Goal: Task Accomplishment & Management: Manage account settings

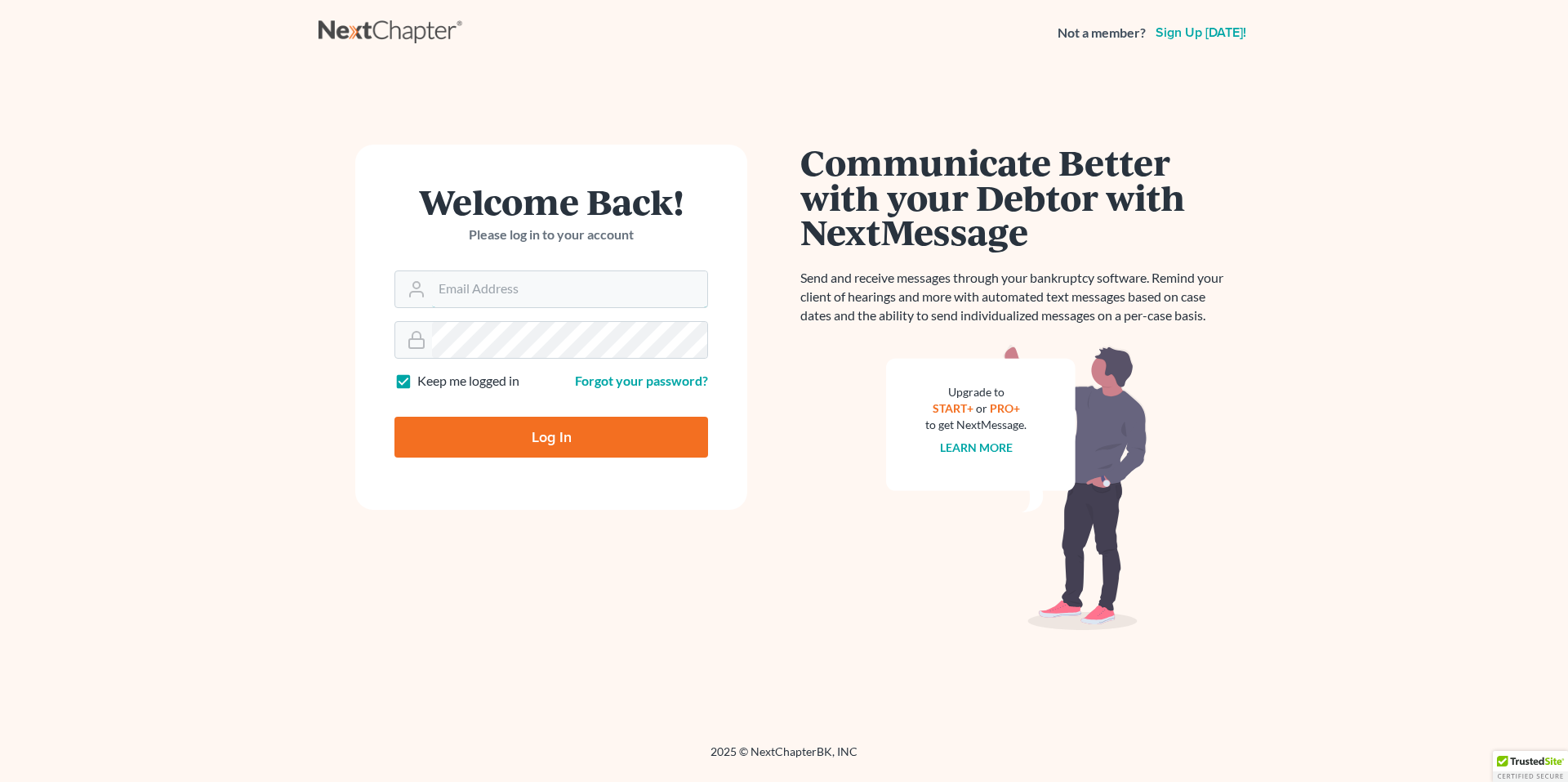
type input "[EMAIL_ADDRESS][DOMAIN_NAME]"
type input "Thinking..."
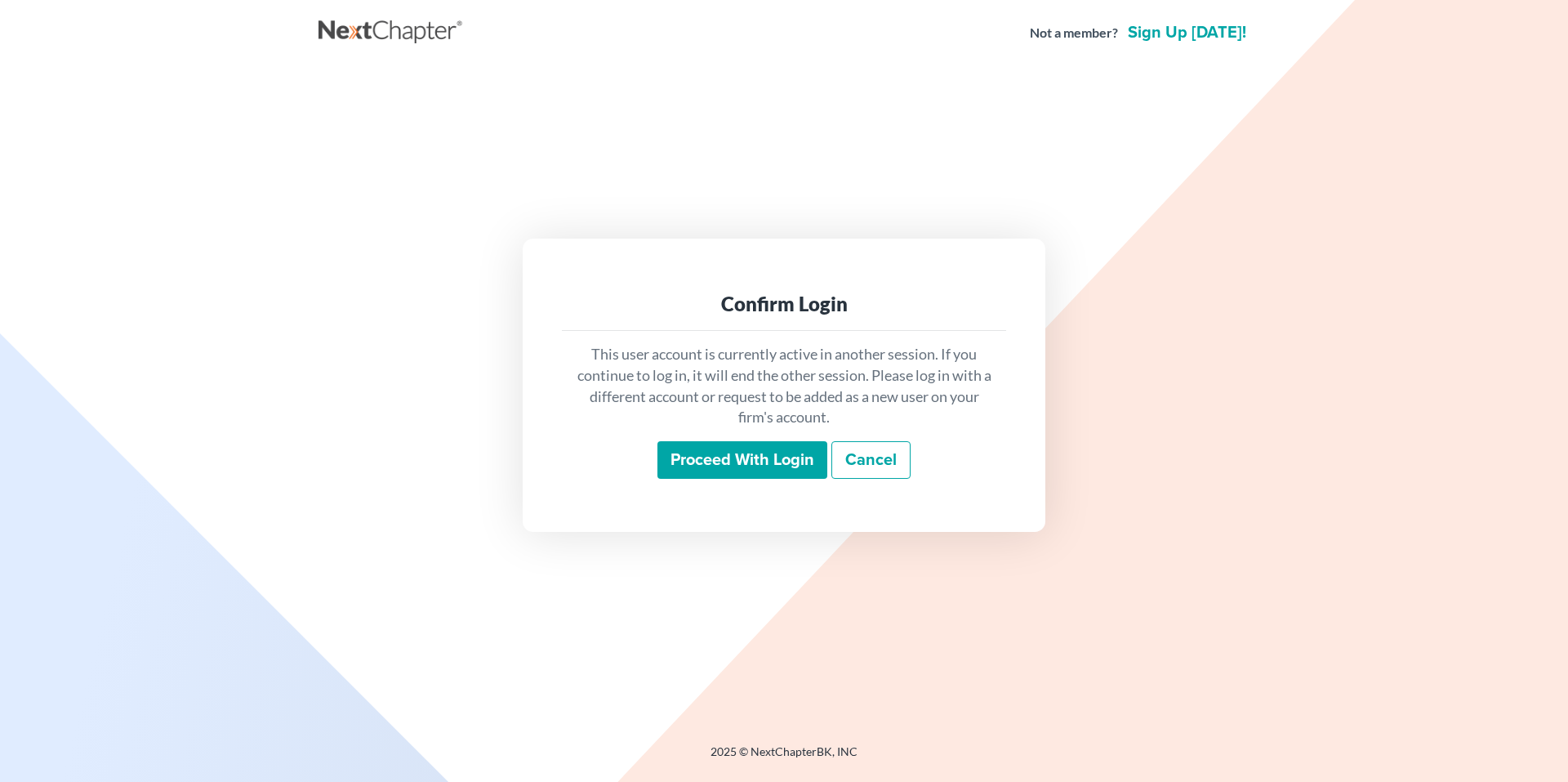
click at [877, 469] on link "Cancel" at bounding box center [871, 460] width 80 height 37
